Goal: Transaction & Acquisition: Purchase product/service

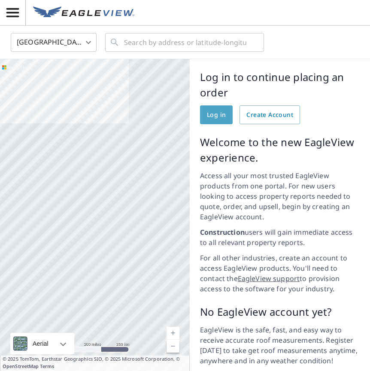
click at [218, 115] on span "Log in" at bounding box center [216, 115] width 19 height 11
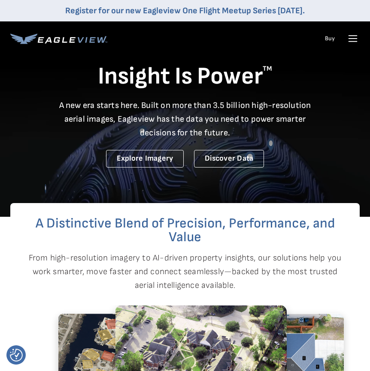
click at [347, 36] on icon at bounding box center [353, 39] width 14 height 14
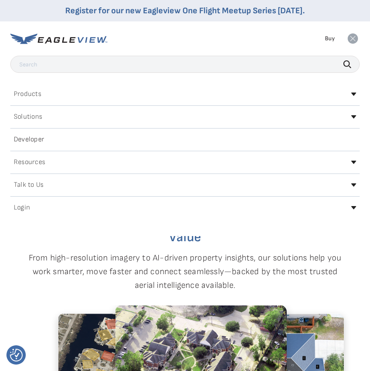
click at [27, 206] on h2 "Login" at bounding box center [22, 208] width 16 height 7
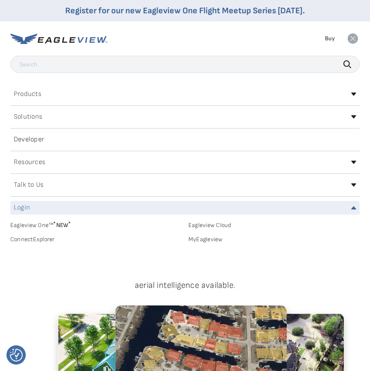
click at [200, 243] on link "MyEagleview" at bounding box center [273, 240] width 171 height 8
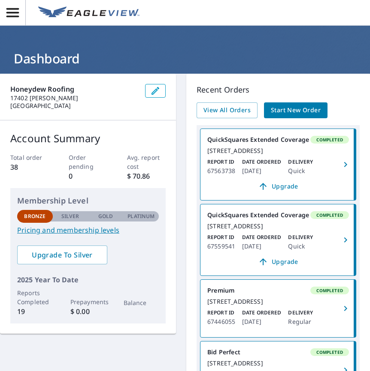
click at [283, 112] on span "Start New Order" at bounding box center [296, 110] width 50 height 11
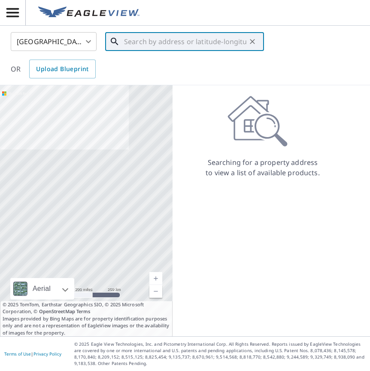
click at [135, 41] on input "text" at bounding box center [185, 42] width 122 height 24
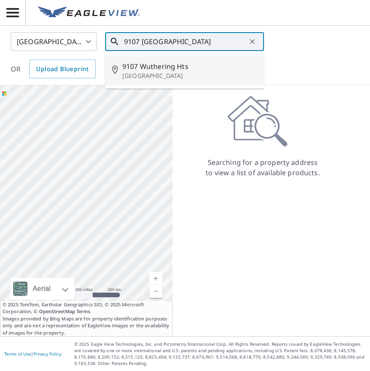
click at [148, 67] on span "9107 Wuthering Hts" at bounding box center [189, 66] width 135 height 10
type input "[STREET_ADDRESS]"
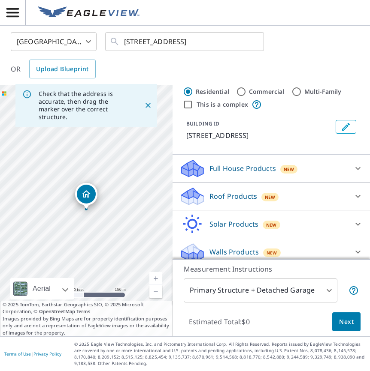
scroll to position [26, 0]
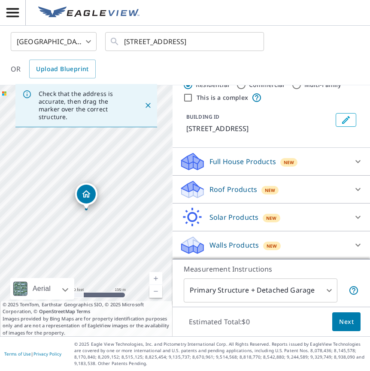
click at [246, 187] on p "Roof Products" at bounding box center [233, 189] width 48 height 10
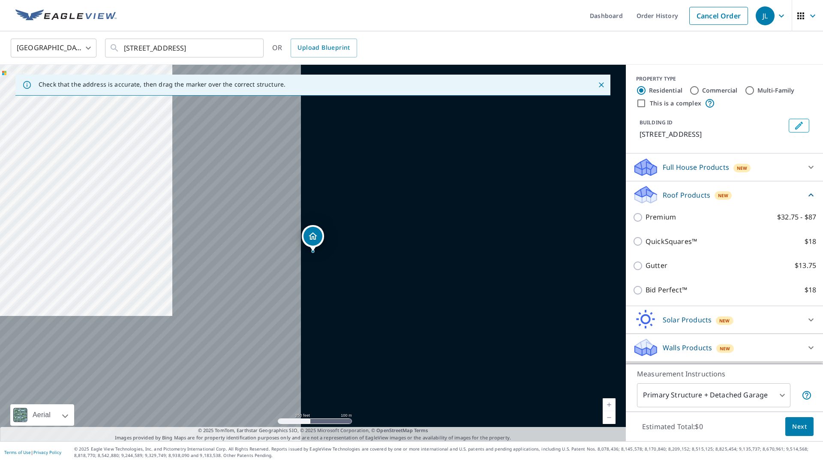
scroll to position [0, 0]
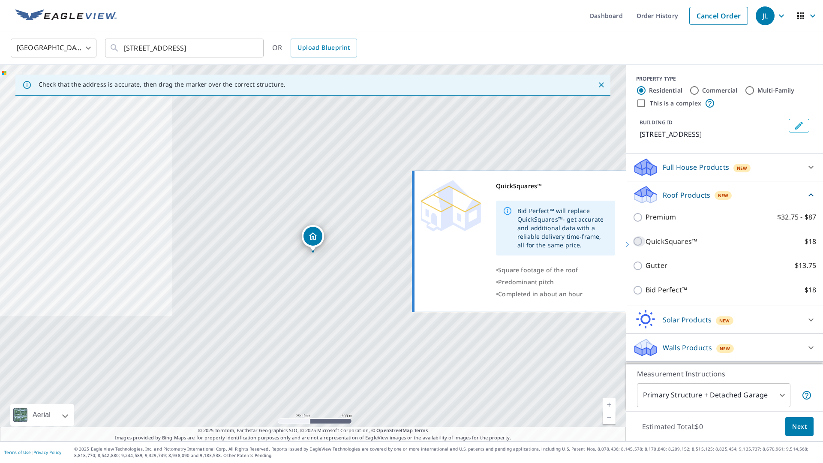
click at [369, 239] on input "QuickSquares™ $18" at bounding box center [639, 241] width 13 height 10
checkbox input "true"
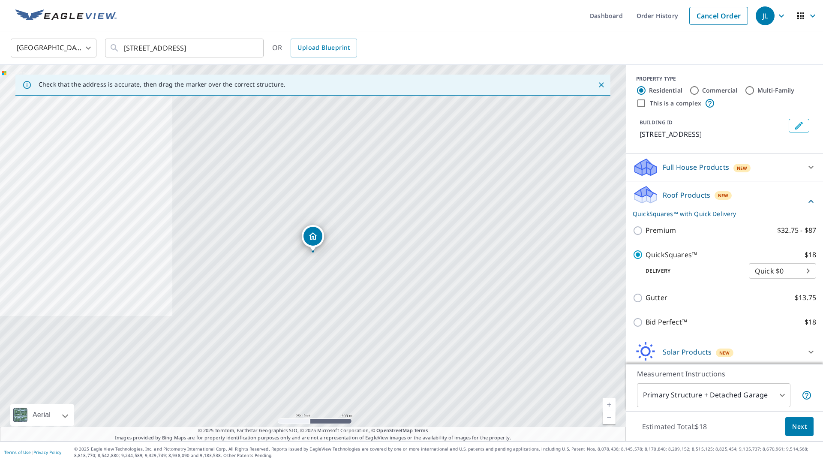
click at [369, 371] on span "Next" at bounding box center [800, 427] width 15 height 11
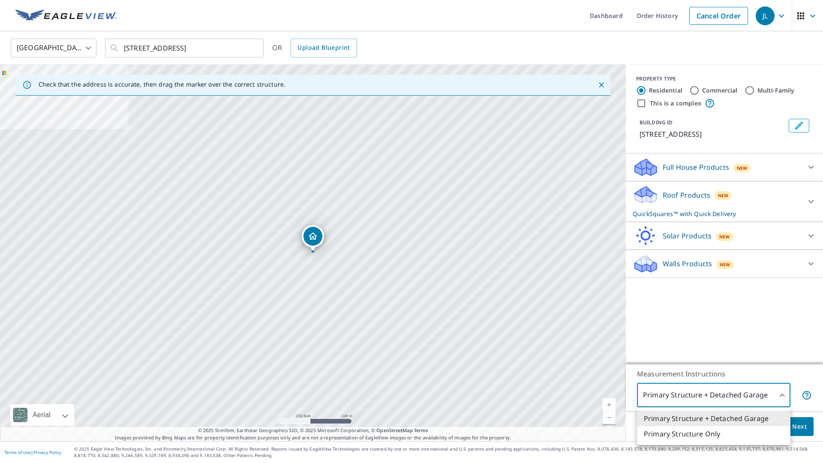
click at [369, 371] on body "JL JL Dashboard Order History Cancel Order JL [GEOGRAPHIC_DATA] US ​ [STREET_AD…" at bounding box center [411, 231] width 823 height 463
click at [369, 371] on li "Primary Structure Only" at bounding box center [714, 433] width 154 height 15
type input "2"
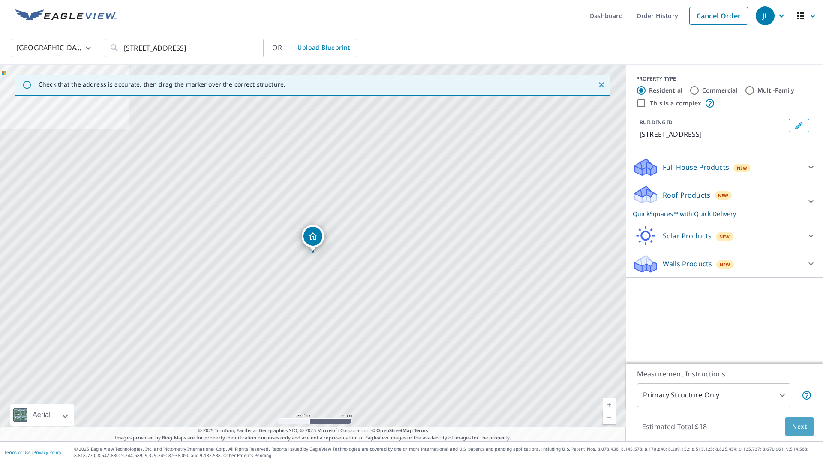
click at [369, 371] on span "Next" at bounding box center [800, 427] width 15 height 11
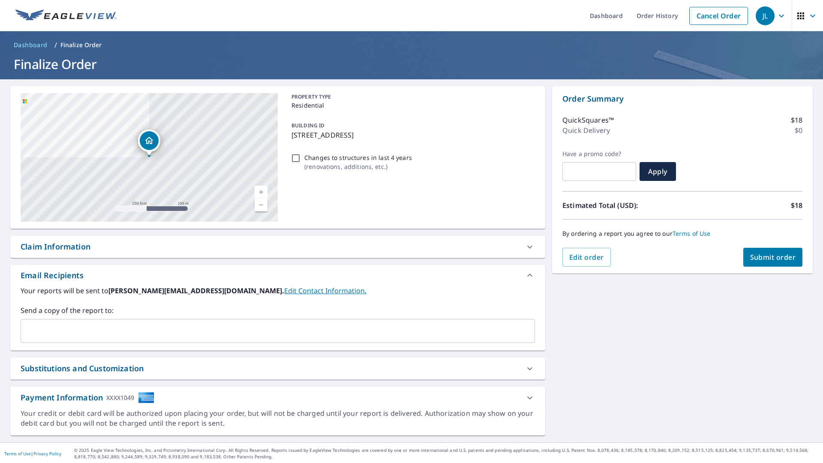
click at [284, 290] on link "Edit Contact Information." at bounding box center [325, 290] width 82 height 9
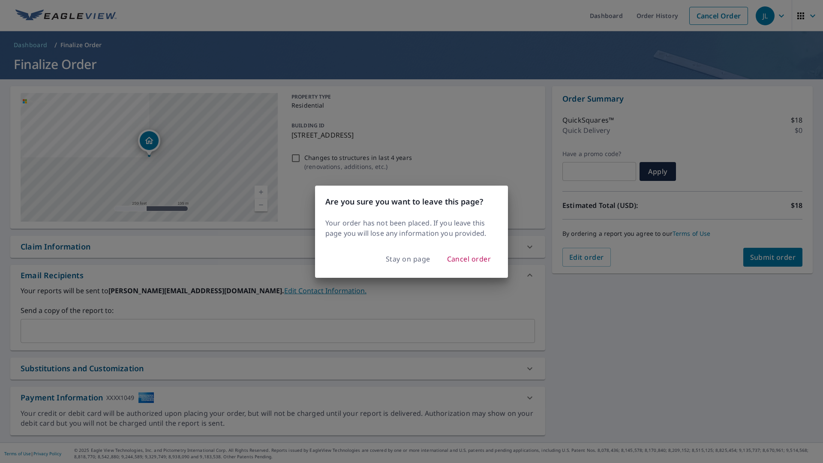
click at [251, 308] on div "Are you sure you want to leave this page? Your order has not been placed. If yo…" at bounding box center [411, 231] width 823 height 463
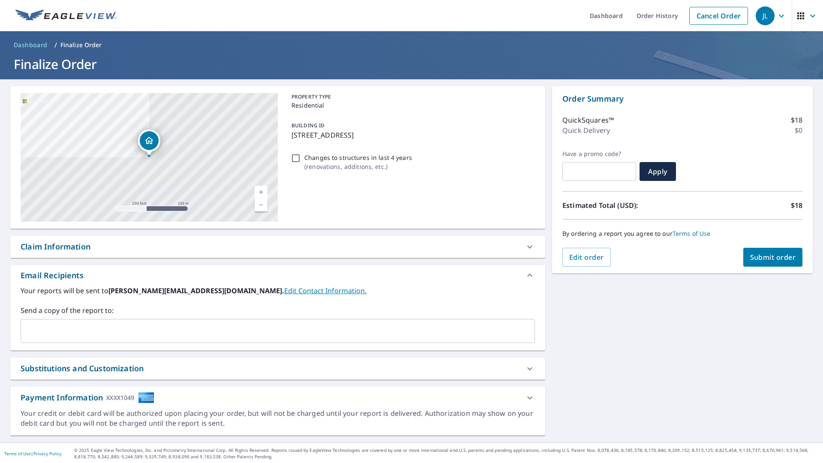
click at [144, 327] on input "text" at bounding box center [271, 331] width 494 height 16
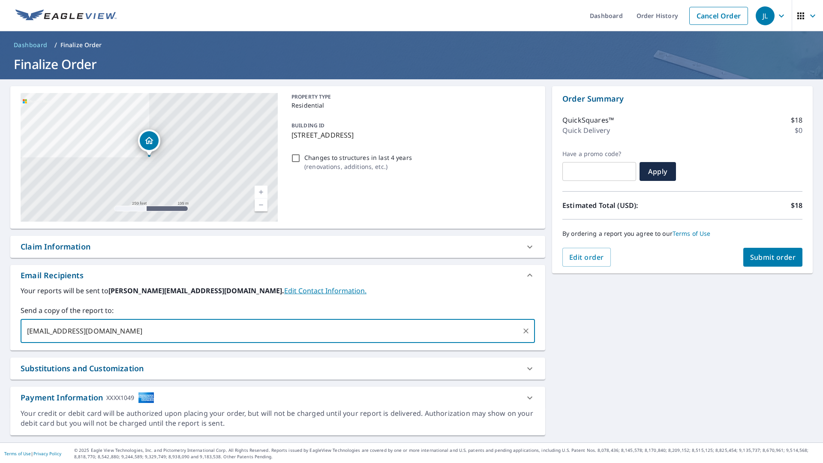
type input "[EMAIL_ADDRESS][DOMAIN_NAME]"
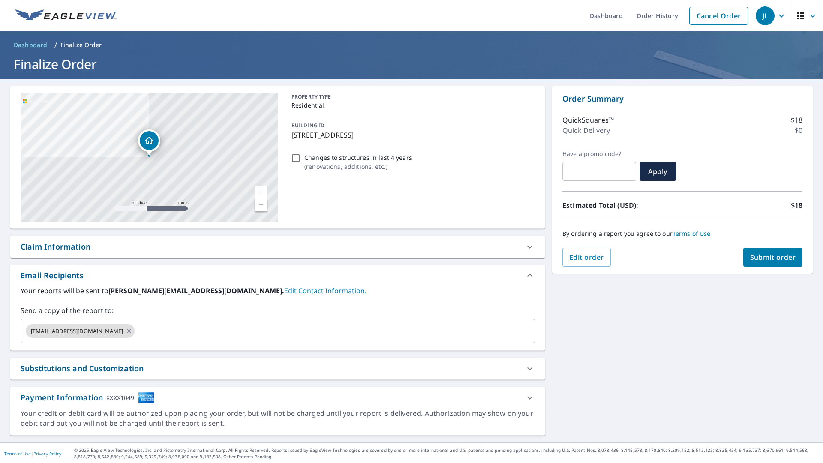
click at [174, 315] on label "Send a copy of the report to:" at bounding box center [278, 310] width 515 height 10
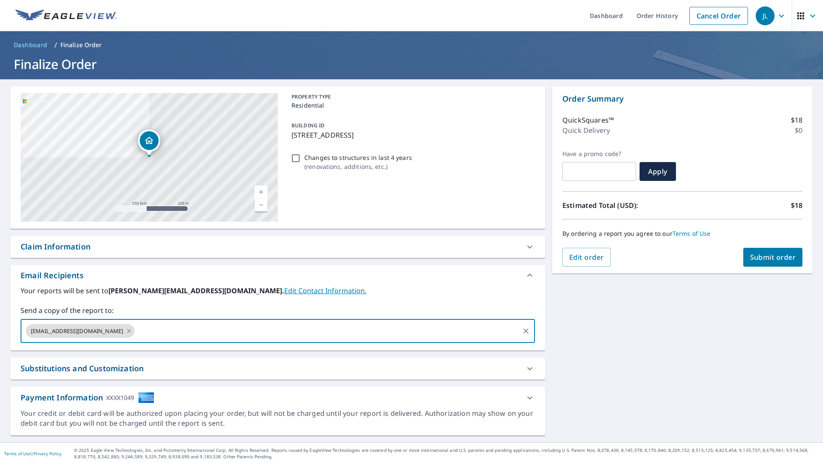
click at [145, 331] on input "text" at bounding box center [327, 331] width 383 height 16
type input "[EMAIL_ADDRESS][DOMAIN_NAME]"
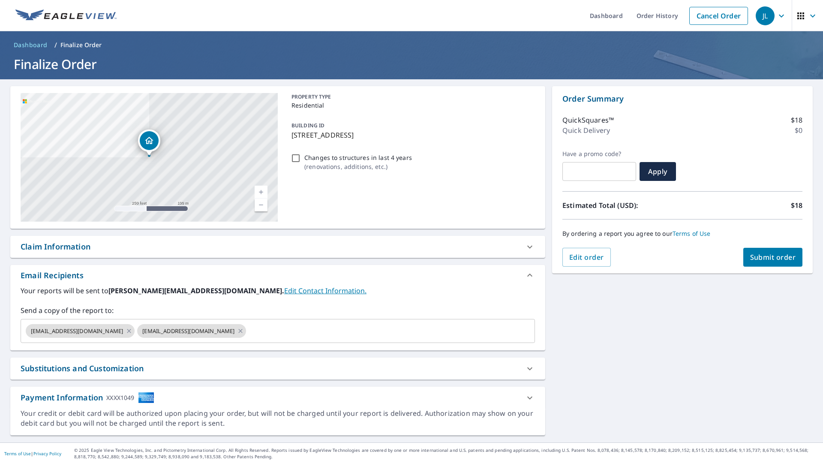
click at [262, 354] on div "[STREET_ADDRESS] A standard road map Aerial A detailed look from above Labels L…" at bounding box center [277, 261] width 535 height 350
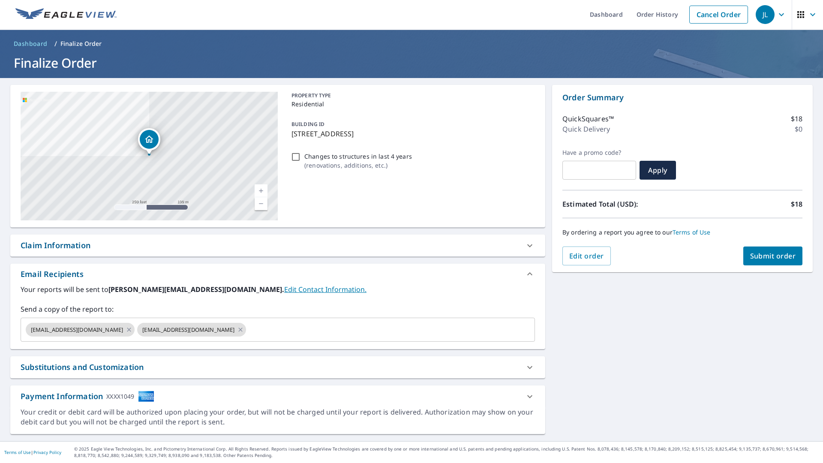
click at [369, 253] on span "Submit order" at bounding box center [774, 255] width 46 height 9
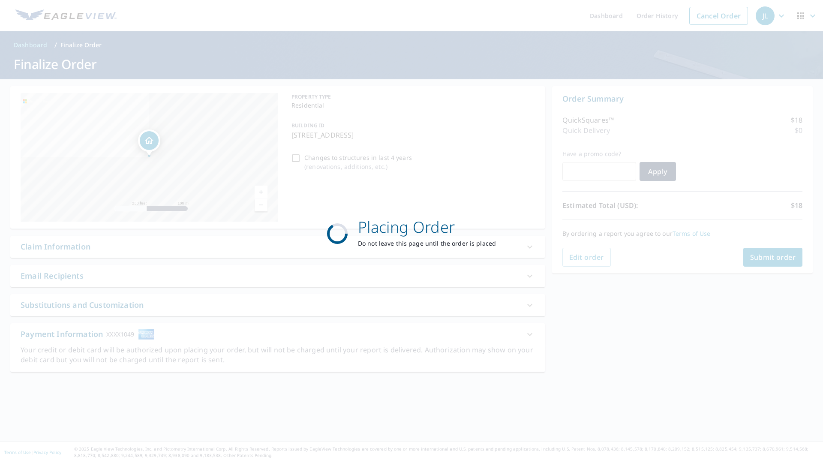
scroll to position [0, 0]
